Goal: Navigation & Orientation: Find specific page/section

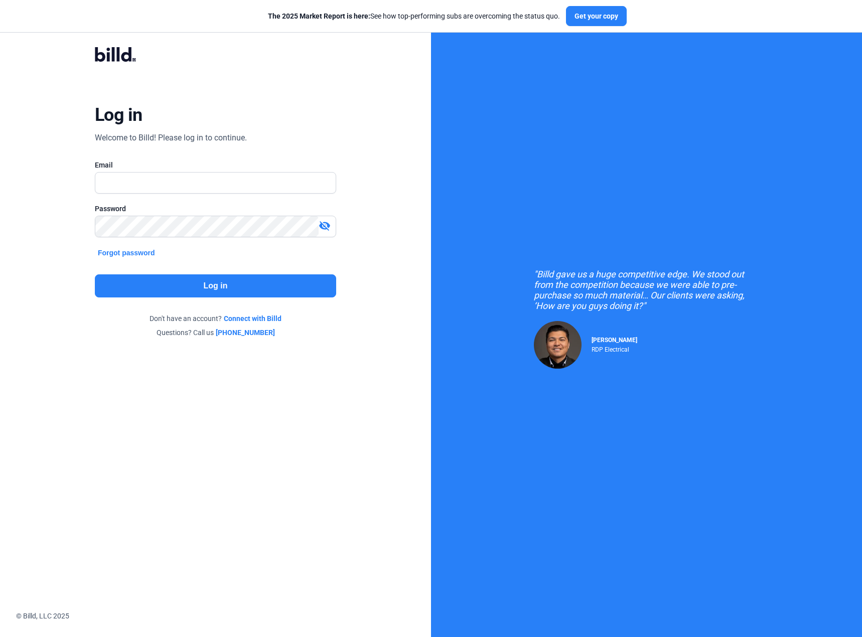
type input "[PERSON_NAME][EMAIL_ADDRESS][PERSON_NAME][DOMAIN_NAME]"
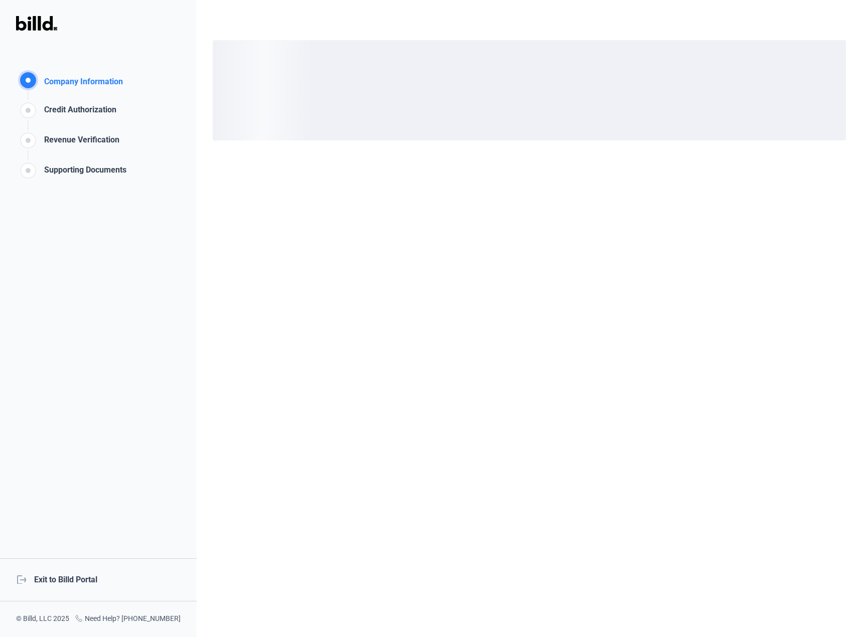
click at [97, 578] on div "logout Exit to Billd Portal" at bounding box center [98, 579] width 197 height 43
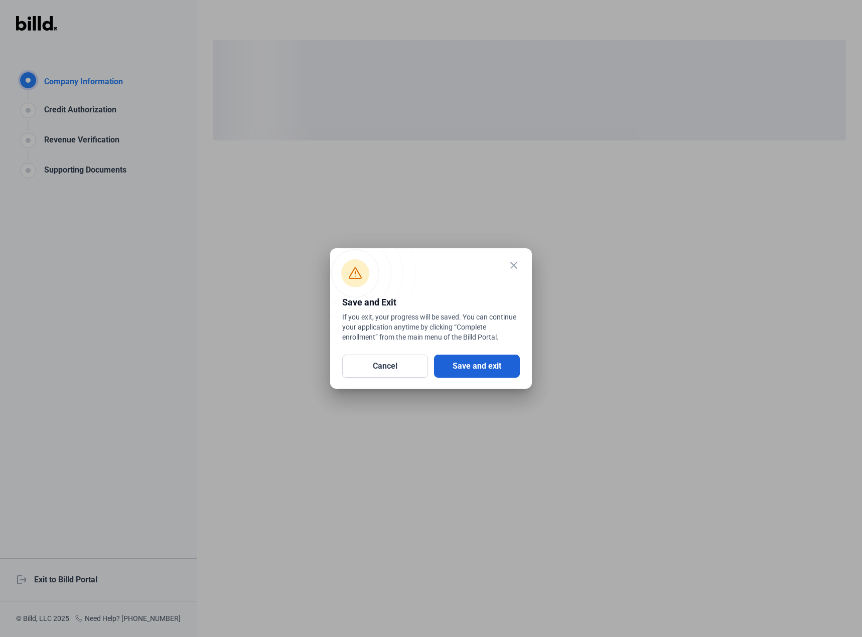
click at [495, 368] on button "Save and exit" at bounding box center [477, 366] width 86 height 23
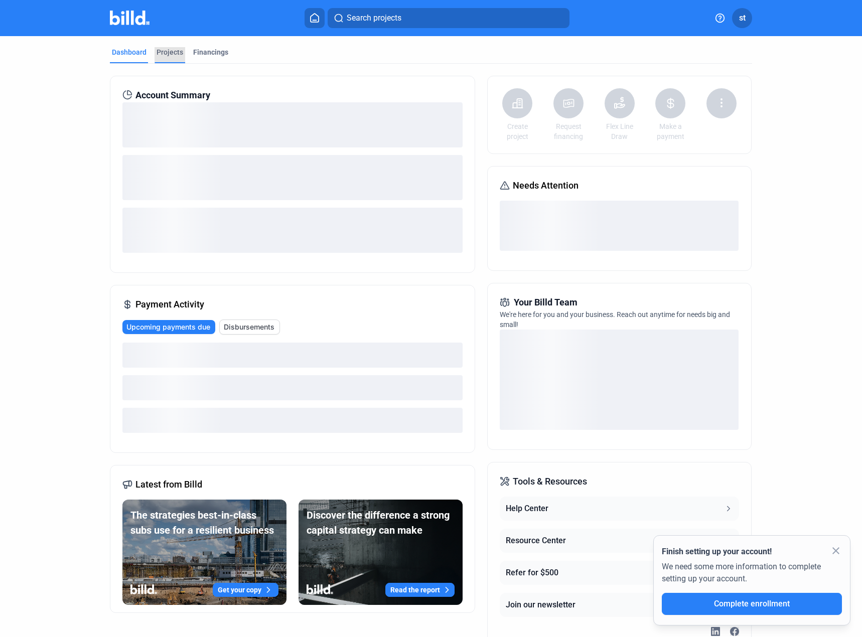
drag, startPoint x: 169, startPoint y: 55, endPoint x: 173, endPoint y: 62, distance: 7.2
click at [169, 57] on div "Projects" at bounding box center [169, 52] width 27 height 10
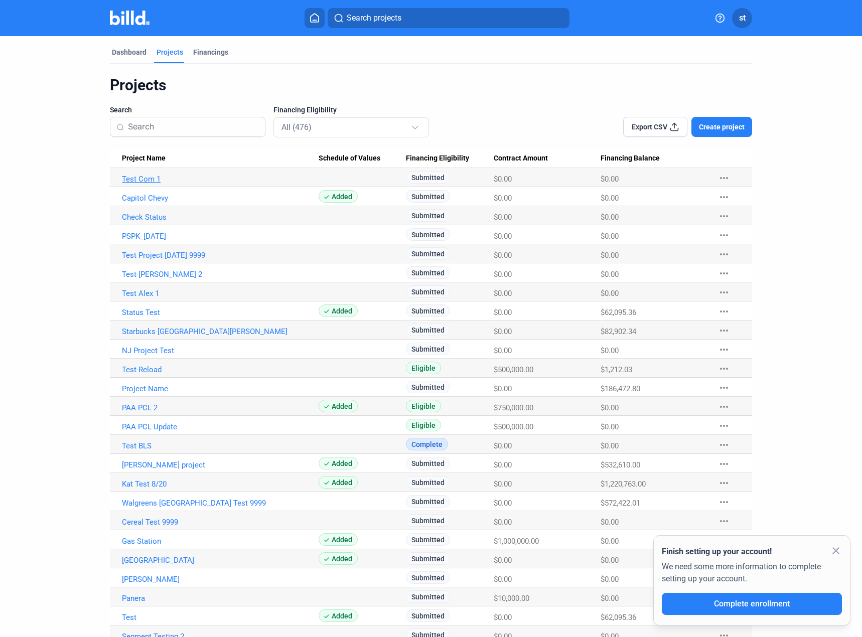
click at [146, 181] on link "Test Com 1" at bounding box center [220, 179] width 197 height 9
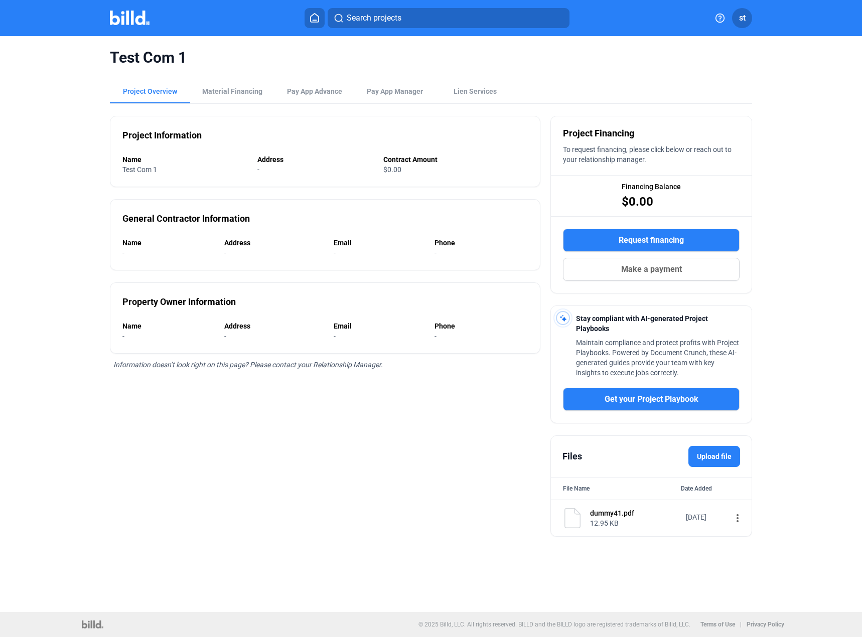
click at [745, 20] on button "st" at bounding box center [742, 18] width 20 height 20
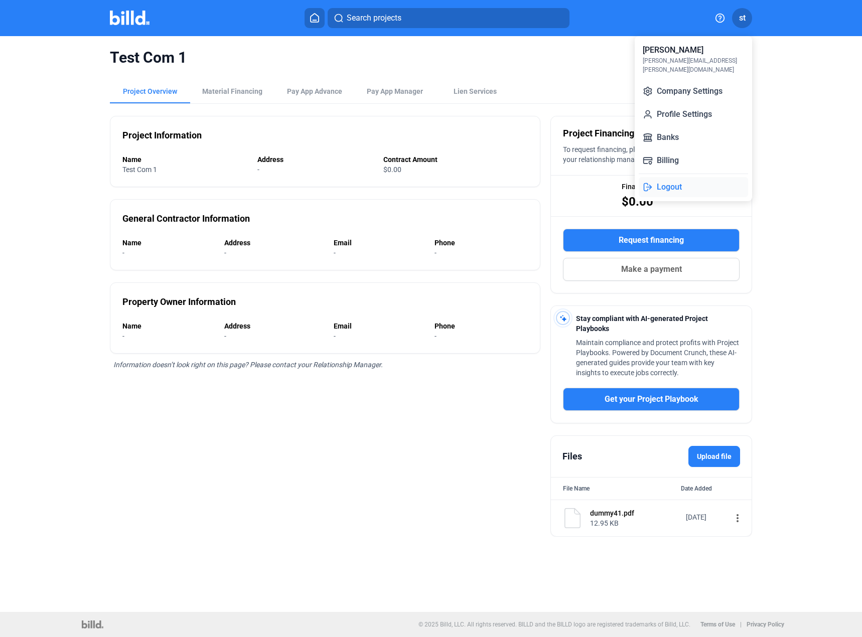
click at [684, 177] on button "Logout" at bounding box center [692, 187] width 109 height 20
